Goal: Book appointment/travel/reservation: Book appointment/travel/reservation

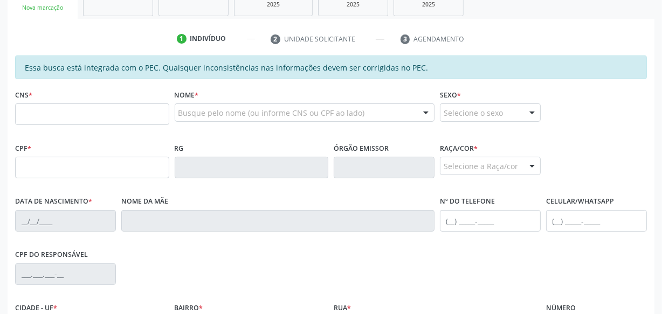
scroll to position [196, 0]
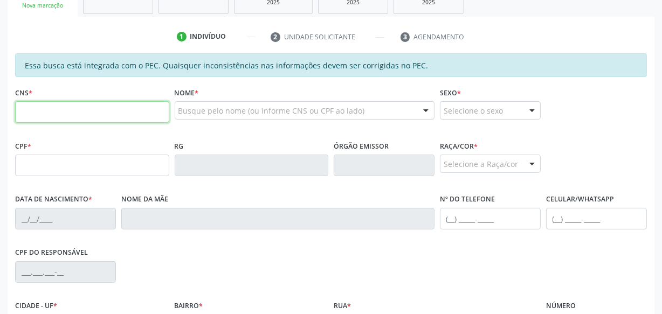
click at [105, 120] on input "text" at bounding box center [92, 112] width 154 height 22
type input "704 1091 8708 4070"
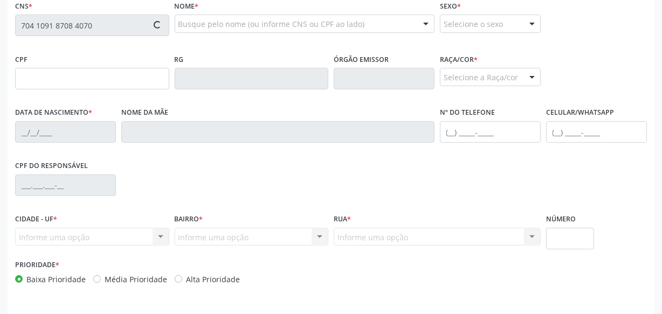
type input "647.880.244-20"
type input "07[DATE]"
type input "Benedita [PERSON_NAME]"
type input "[PHONE_NUMBER]"
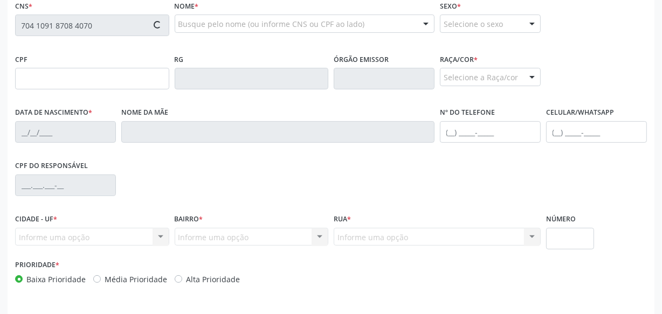
type input "S/N"
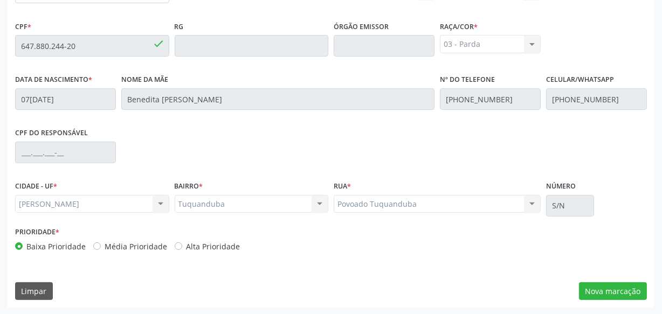
scroll to position [316, 0]
click at [619, 300] on div "Essa busca está integrada com o PEC. Quaisquer inconsistências nas informações …" at bounding box center [331, 120] width 647 height 374
click at [619, 297] on button "Nova marcação" at bounding box center [613, 291] width 68 height 18
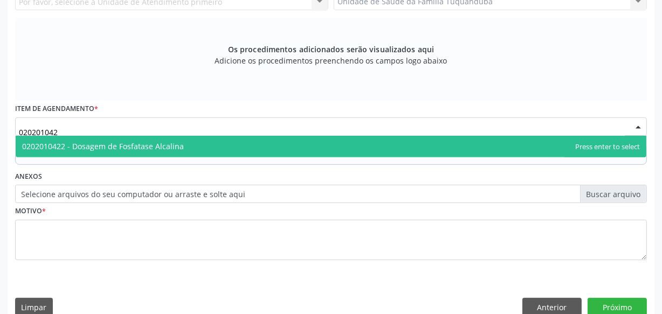
drag, startPoint x: 61, startPoint y: 128, endPoint x: 45, endPoint y: 134, distance: 17.7
click at [45, 134] on input "020201042" at bounding box center [322, 132] width 606 height 22
drag, startPoint x: 75, startPoint y: 132, endPoint x: 49, endPoint y: 133, distance: 27.0
click at [49, 133] on input "0202010651" at bounding box center [322, 132] width 606 height 22
type input "0202010201"
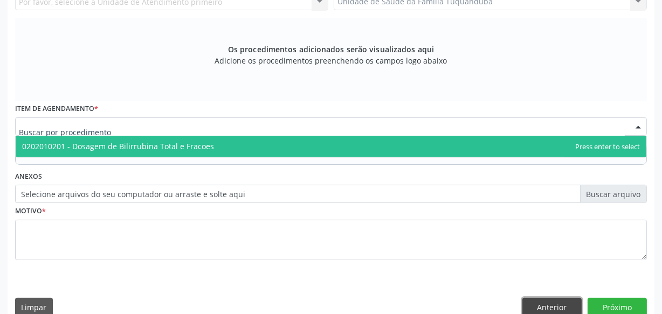
click at [563, 298] on button "Anterior" at bounding box center [551, 307] width 59 height 18
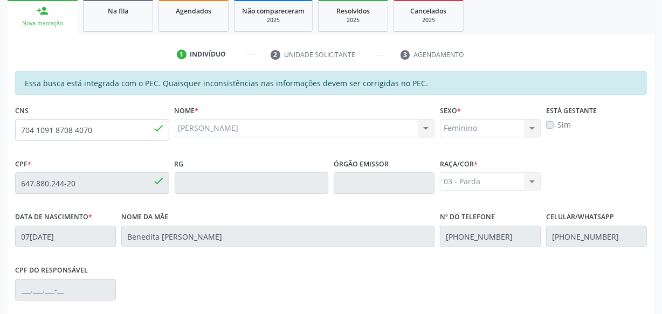
scroll to position [169, 0]
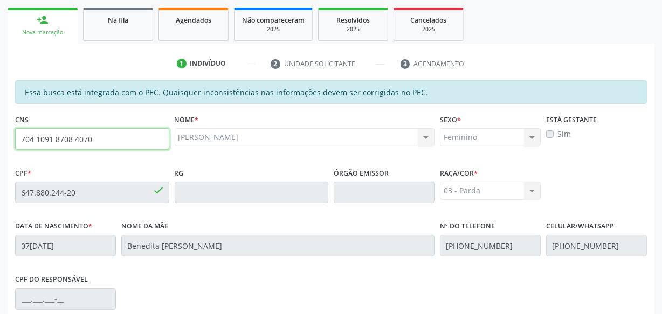
drag, startPoint x: 98, startPoint y: 142, endPoint x: 0, endPoint y: 139, distance: 98.2
click at [0, 139] on div "Acompanhamento Acompanhe a situação das marcações correntes e finalizadas Relat…" at bounding box center [331, 184] width 662 height 556
type input "701 0018 1382 6792"
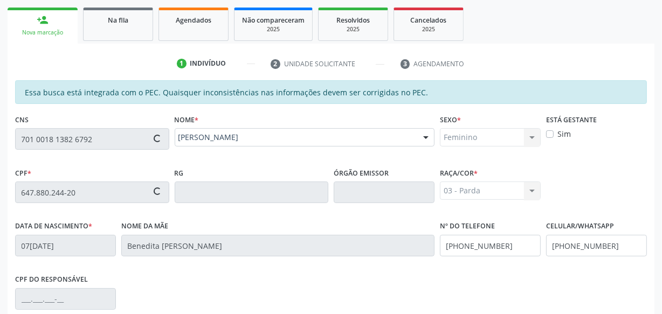
type input "957.197.174-04"
type input "23[DATE]"
type input "Benedita [PERSON_NAME]"
type input "[PHONE_NUMBER]"
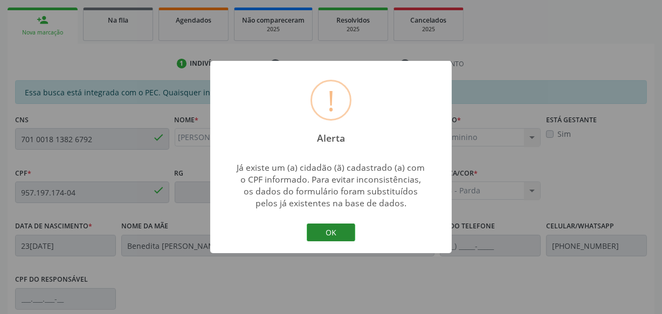
click at [354, 226] on button "OK" at bounding box center [331, 233] width 49 height 18
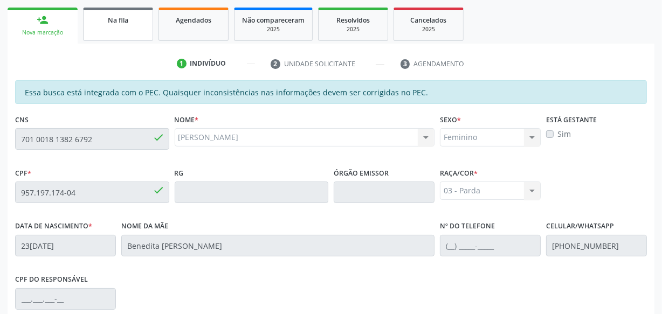
click at [116, 24] on link "Na fila" at bounding box center [118, 24] width 70 height 33
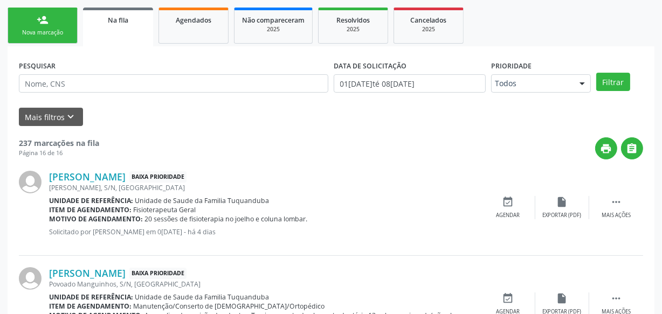
click at [51, 20] on link "person_add Nova marcação" at bounding box center [43, 26] width 70 height 36
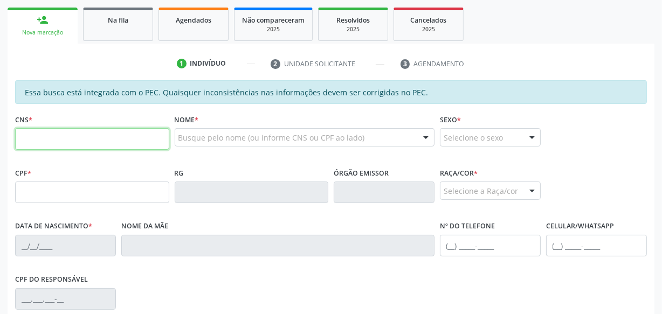
click at [81, 129] on input "text" at bounding box center [92, 139] width 154 height 22
type input "701 0018 1382 6792"
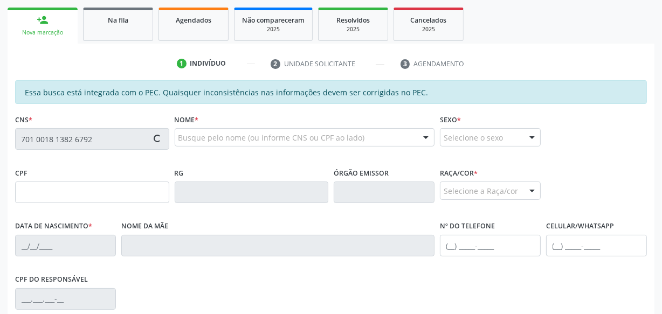
type input "957.197.174-04"
type input "23[DATE]"
type input "Benedita [PERSON_NAME]"
type input "[PHONE_NUMBER]"
type input "S/N"
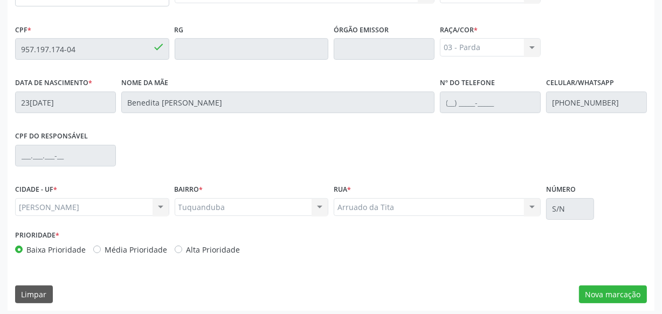
scroll to position [316, 0]
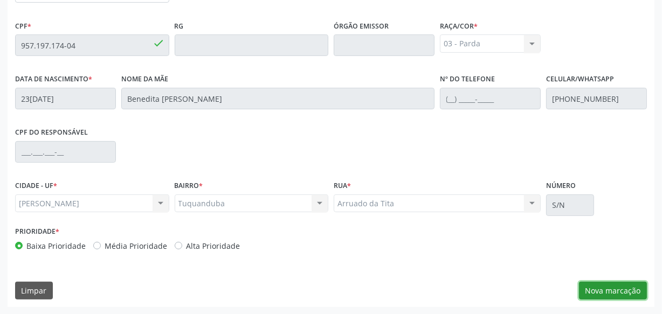
click at [592, 288] on button "Nova marcação" at bounding box center [613, 291] width 68 height 18
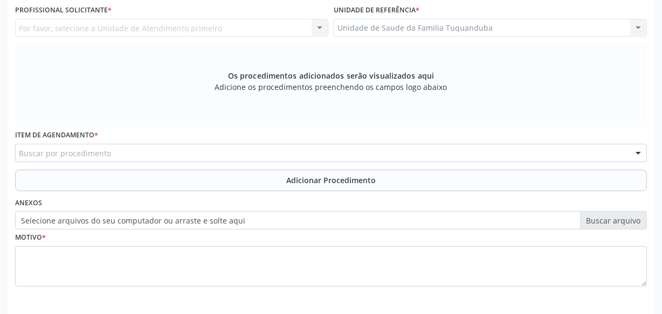
scroll to position [267, 0]
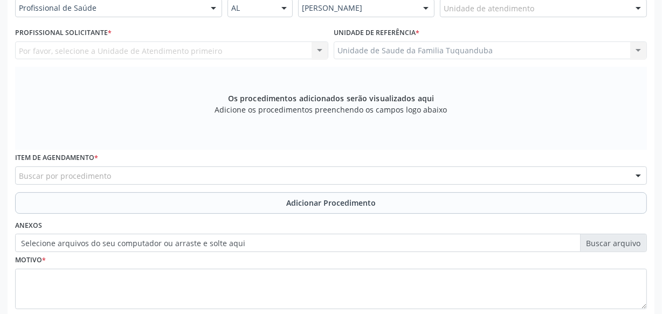
click at [170, 173] on div "Buscar por procedimento" at bounding box center [331, 176] width 632 height 18
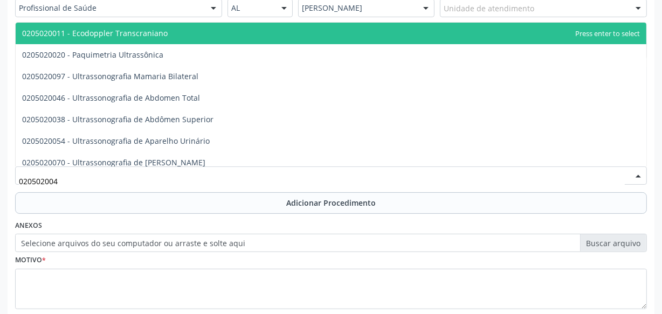
type input "0205020046"
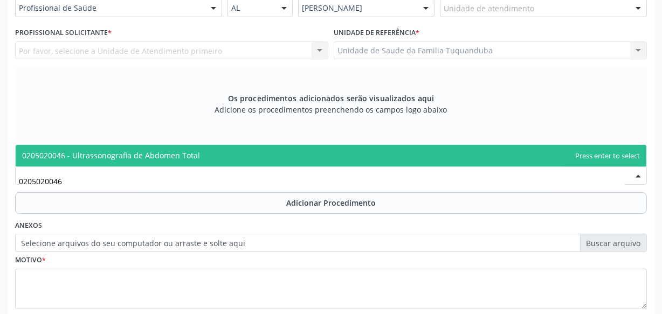
click at [176, 160] on span "0205020046 - Ultrassonografia de Abdomen Total" at bounding box center [111, 155] width 178 height 10
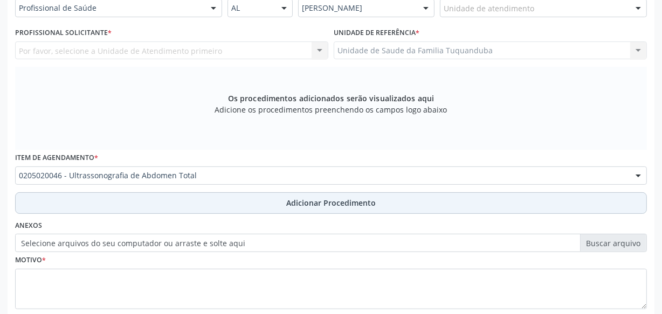
click at [233, 196] on button "Adicionar Procedimento" at bounding box center [331, 203] width 632 height 22
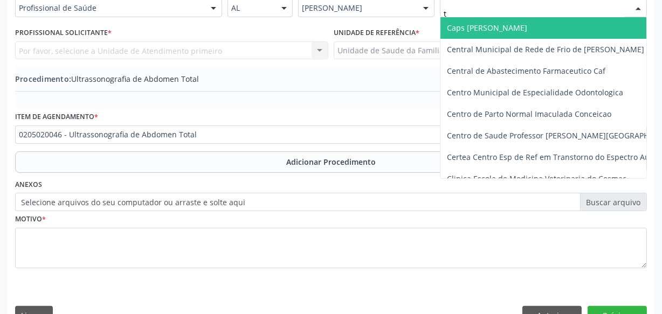
type input "tu"
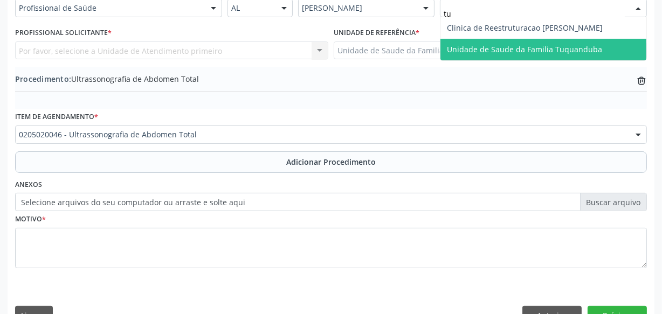
click at [474, 40] on span "Unidade de Saude da Familia Tuquanduba" at bounding box center [543, 50] width 206 height 22
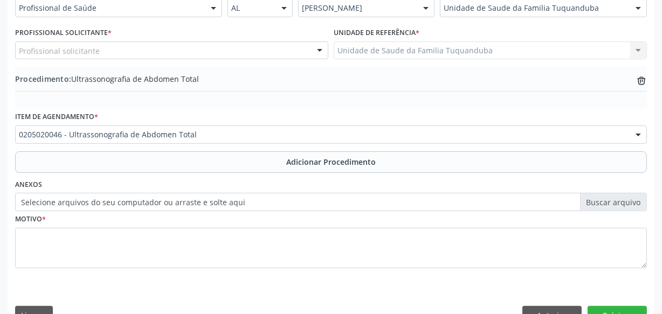
click at [104, 51] on div "Profissional solicitante" at bounding box center [171, 51] width 313 height 18
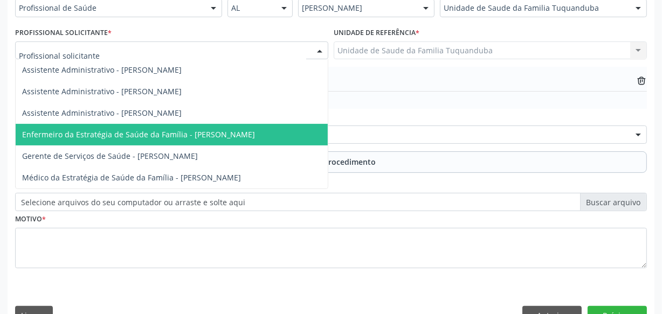
click at [156, 134] on span "Enfermeiro da Estratégia de Saúde da Família - [PERSON_NAME]" at bounding box center [138, 134] width 233 height 10
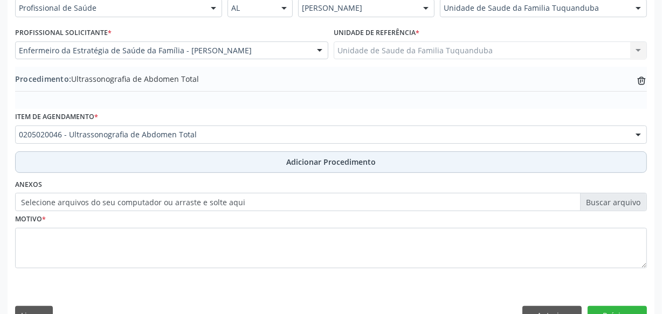
click at [255, 164] on button "Adicionar Procedimento" at bounding box center [331, 162] width 632 height 22
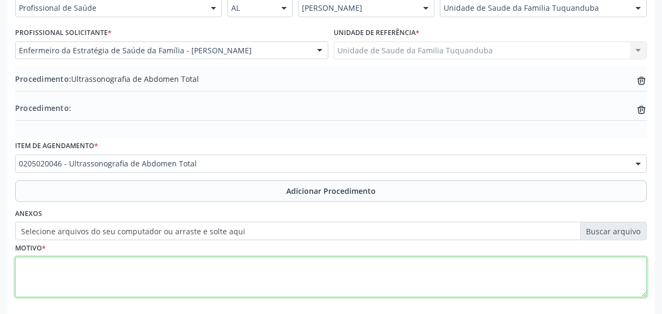
click at [184, 272] on textarea at bounding box center [331, 277] width 632 height 41
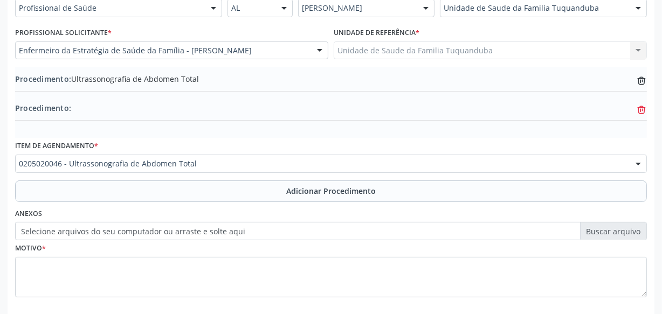
click at [643, 109] on icon "trash-outline icon" at bounding box center [641, 110] width 11 height 11
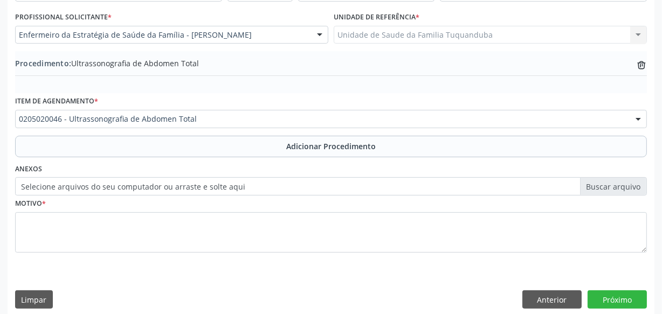
scroll to position [291, 0]
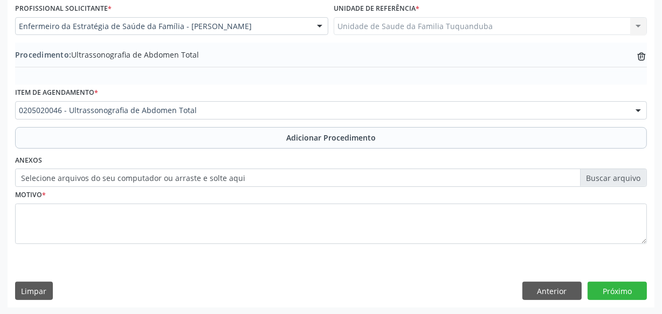
click at [136, 197] on div "Motivo *" at bounding box center [331, 215] width 632 height 57
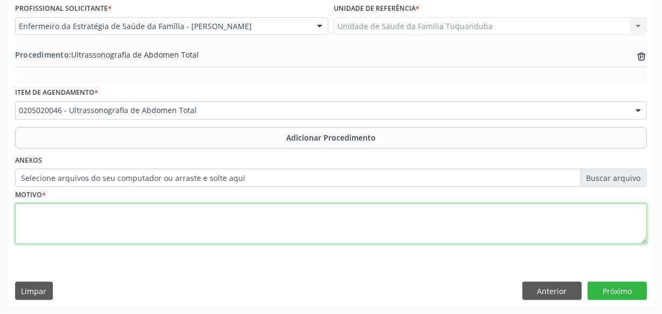
click at [121, 220] on textarea at bounding box center [331, 224] width 632 height 41
type textarea "Rotina"
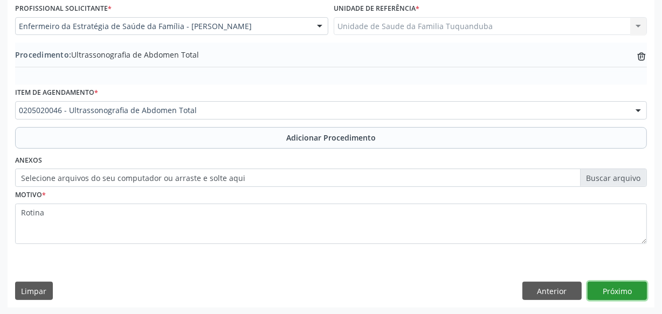
click at [632, 288] on button "Próximo" at bounding box center [617, 291] width 59 height 18
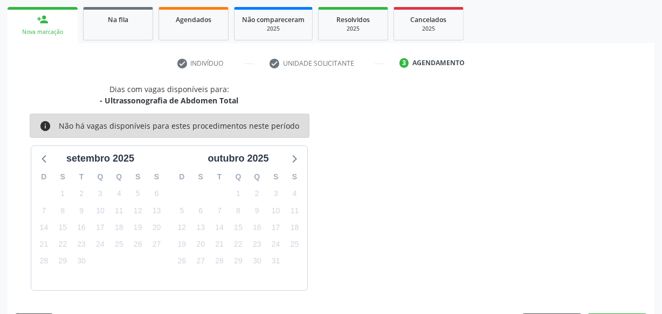
scroll to position [201, 0]
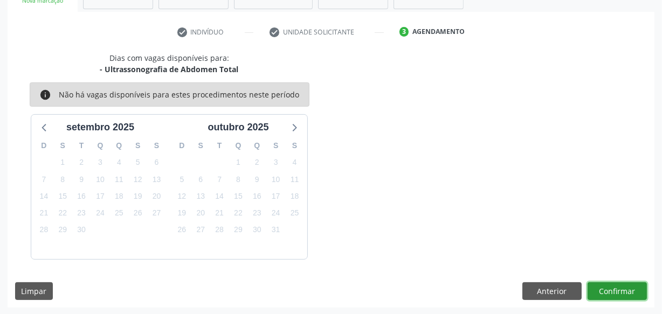
click at [632, 288] on button "Confirmar" at bounding box center [617, 291] width 59 height 18
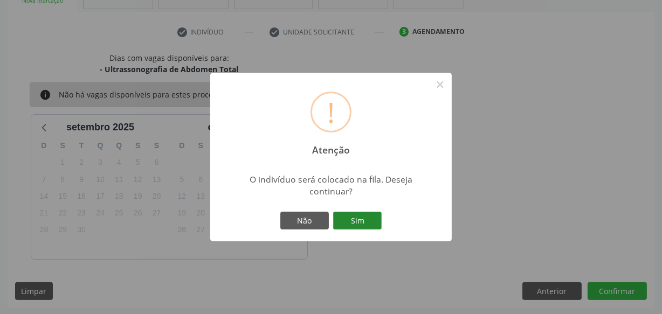
drag, startPoint x: 382, startPoint y: 219, endPoint x: 365, endPoint y: 219, distance: 17.3
click at [382, 219] on div "Não Sim" at bounding box center [331, 221] width 107 height 23
click at [361, 220] on button "Sim" at bounding box center [357, 221] width 49 height 18
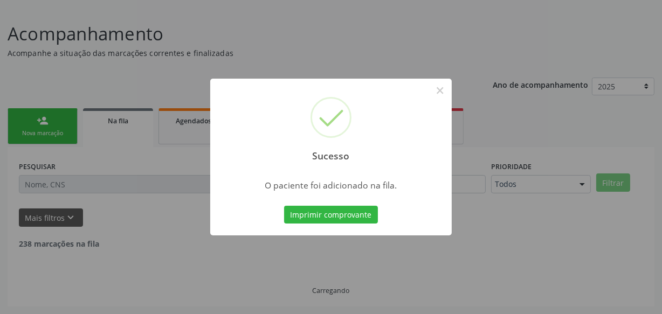
scroll to position [56, 0]
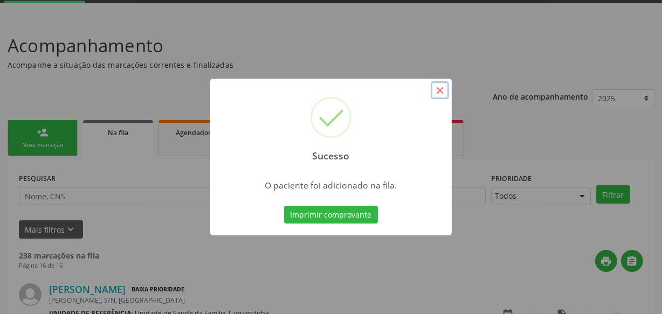
click at [434, 91] on button "×" at bounding box center [440, 90] width 18 height 18
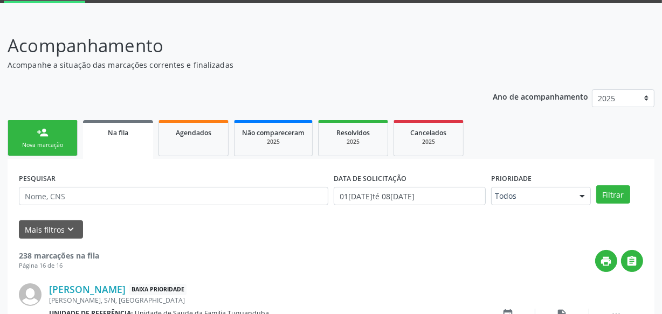
click at [66, 131] on link "person_add Nova marcação" at bounding box center [43, 138] width 70 height 36
